Goal: Task Accomplishment & Management: Manage account settings

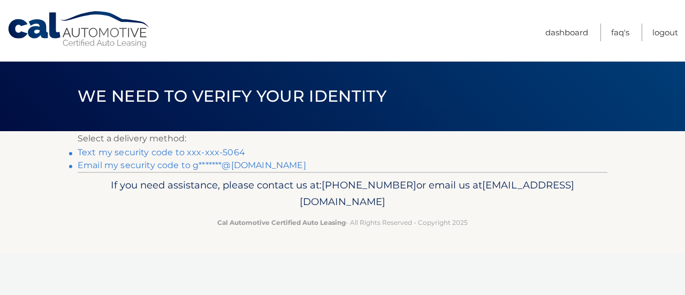
click at [204, 152] on link "Text my security code to xxx-xxx-5064" at bounding box center [161, 152] width 167 height 10
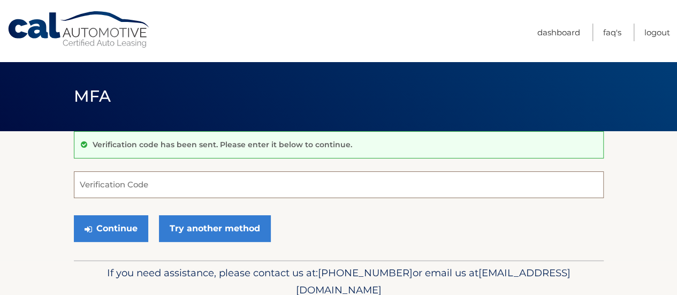
click at [140, 187] on input "Verification Code" at bounding box center [338, 184] width 529 height 27
click at [140, 182] on input "Verification Code" at bounding box center [338, 184] width 529 height 27
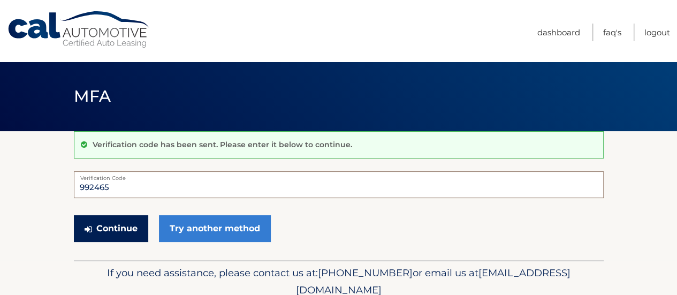
type input "992465"
click at [99, 221] on button "Continue" at bounding box center [111, 228] width 74 height 27
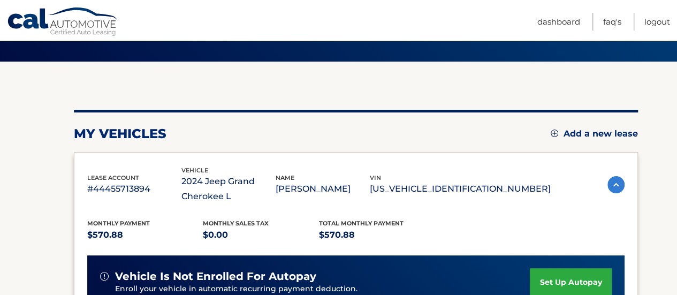
scroll to position [214, 0]
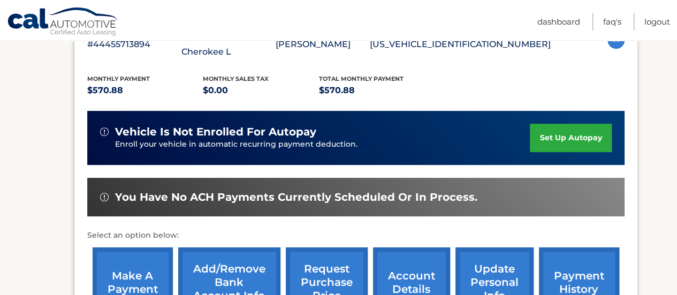
click at [660, 220] on section "my vehicles Add a new lease lease account #44455713894 vehicle 2024 Jeep Grand …" at bounding box center [338, 142] width 677 height 451
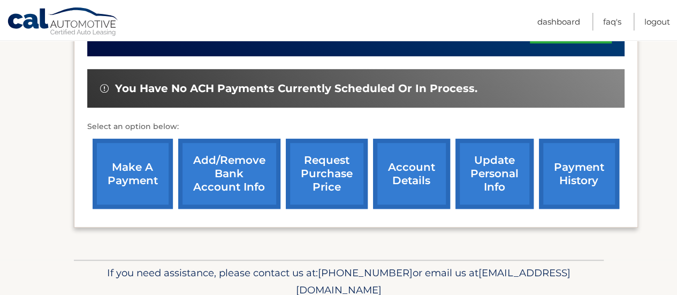
scroll to position [260, 0]
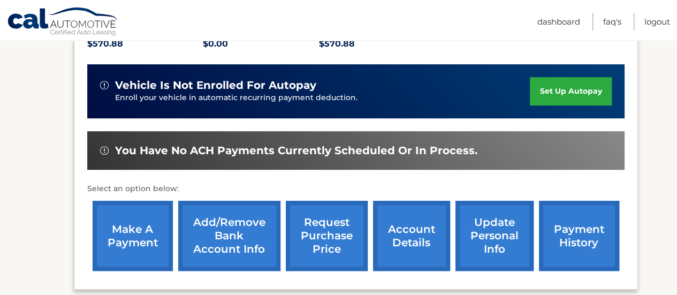
click at [568, 98] on link "set up autopay" at bounding box center [569, 91] width 81 height 28
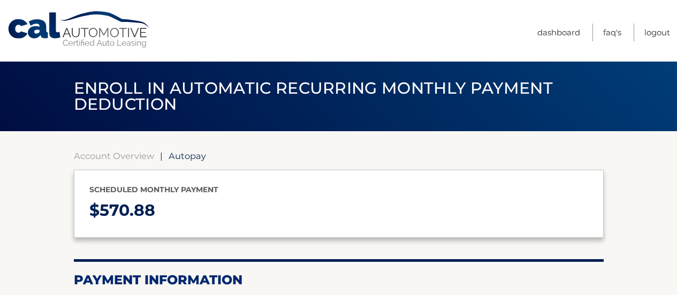
select select "N2ExYzNjNDYtY2M2My00ZDMyLWJhNTEtZGE5OGJlZTYwMTli"
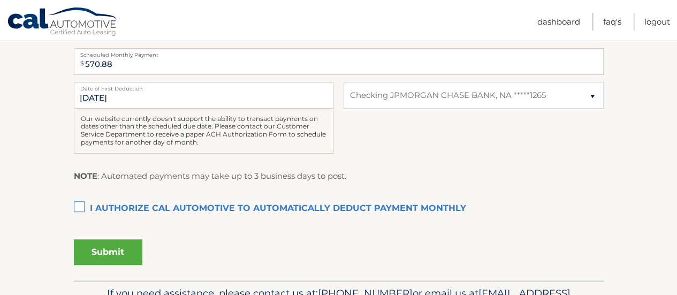
scroll to position [267, 0]
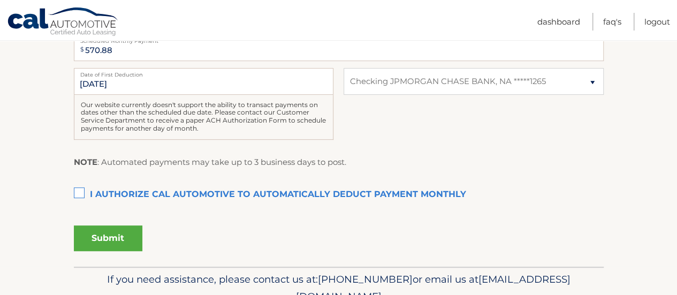
click at [77, 188] on label "I authorize cal automotive to automatically deduct payment monthly This checkbo…" at bounding box center [338, 194] width 529 height 21
click at [0, 0] on input "I authorize cal automotive to automatically deduct payment monthly This checkbo…" at bounding box center [0, 0] width 0 height 0
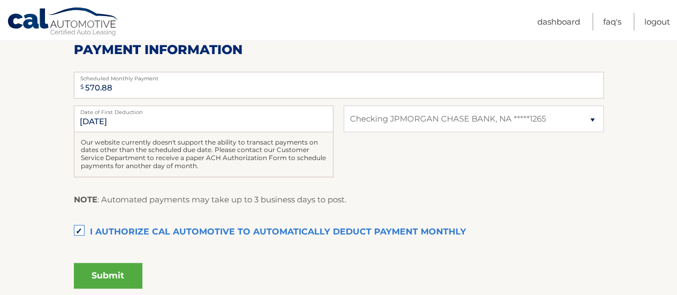
scroll to position [214, 0]
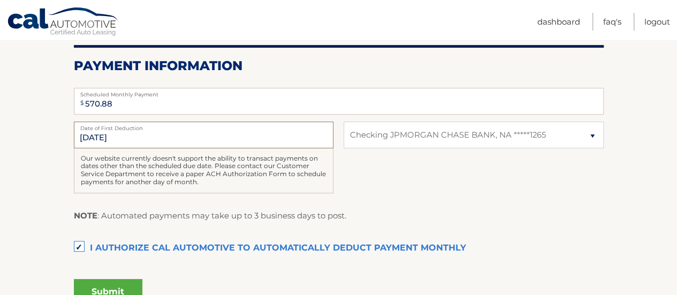
click at [221, 142] on input "9/9/2025" at bounding box center [203, 134] width 259 height 27
click at [163, 135] on input "9/9/2025" at bounding box center [203, 134] width 259 height 27
drag, startPoint x: 127, startPoint y: 134, endPoint x: 100, endPoint y: 133, distance: 27.3
click at [125, 134] on input "9/9/2025" at bounding box center [203, 134] width 259 height 27
click at [90, 132] on input "9/9/2025" at bounding box center [203, 134] width 259 height 27
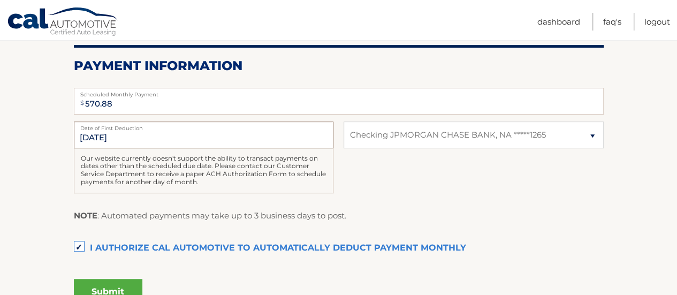
click at [92, 134] on input "9/9/2025" at bounding box center [203, 134] width 259 height 27
click at [431, 170] on div "9/9/2025 Date of First Deduction Our website currently doesn't support the abil…" at bounding box center [338, 162] width 529 height 83
click at [419, 180] on div "9/9/2025 Date of First Deduction Our website currently doesn't support the abil…" at bounding box center [338, 162] width 529 height 83
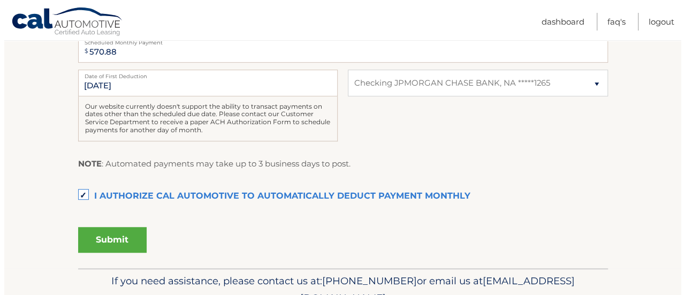
scroll to position [267, 0]
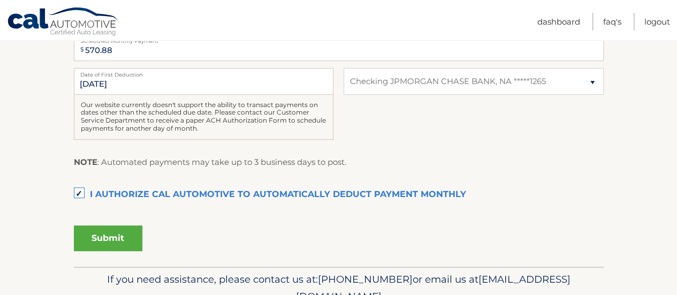
click at [142, 235] on div "Submit" at bounding box center [338, 236] width 529 height 30
click at [137, 236] on button "Submit" at bounding box center [108, 238] width 68 height 26
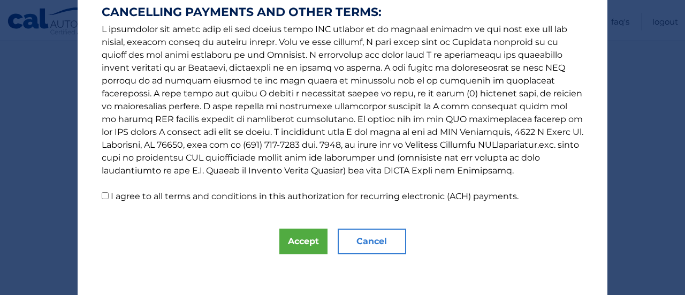
scroll to position [223, 0]
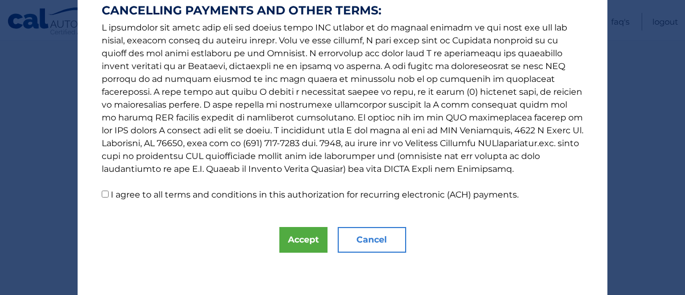
click at [102, 195] on input "I agree to all terms and conditions in this authorization for recurring electro…" at bounding box center [105, 193] width 7 height 7
checkbox input "true"
click at [285, 237] on button "Accept" at bounding box center [303, 240] width 48 height 26
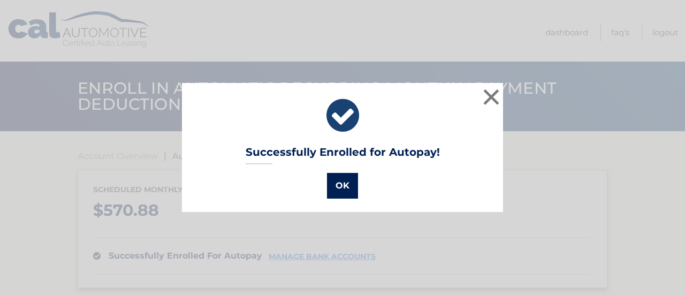
click at [341, 188] on button "OK" at bounding box center [342, 186] width 31 height 26
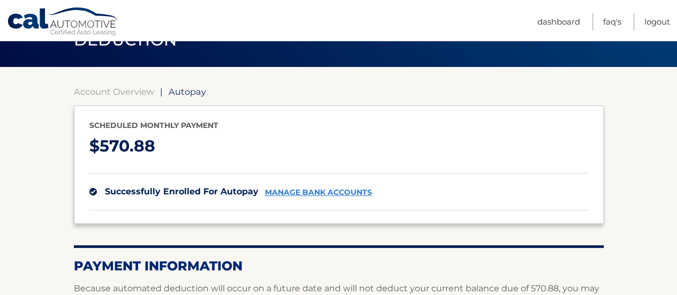
scroll to position [53, 0]
